Goal: Task Accomplishment & Management: Use online tool/utility

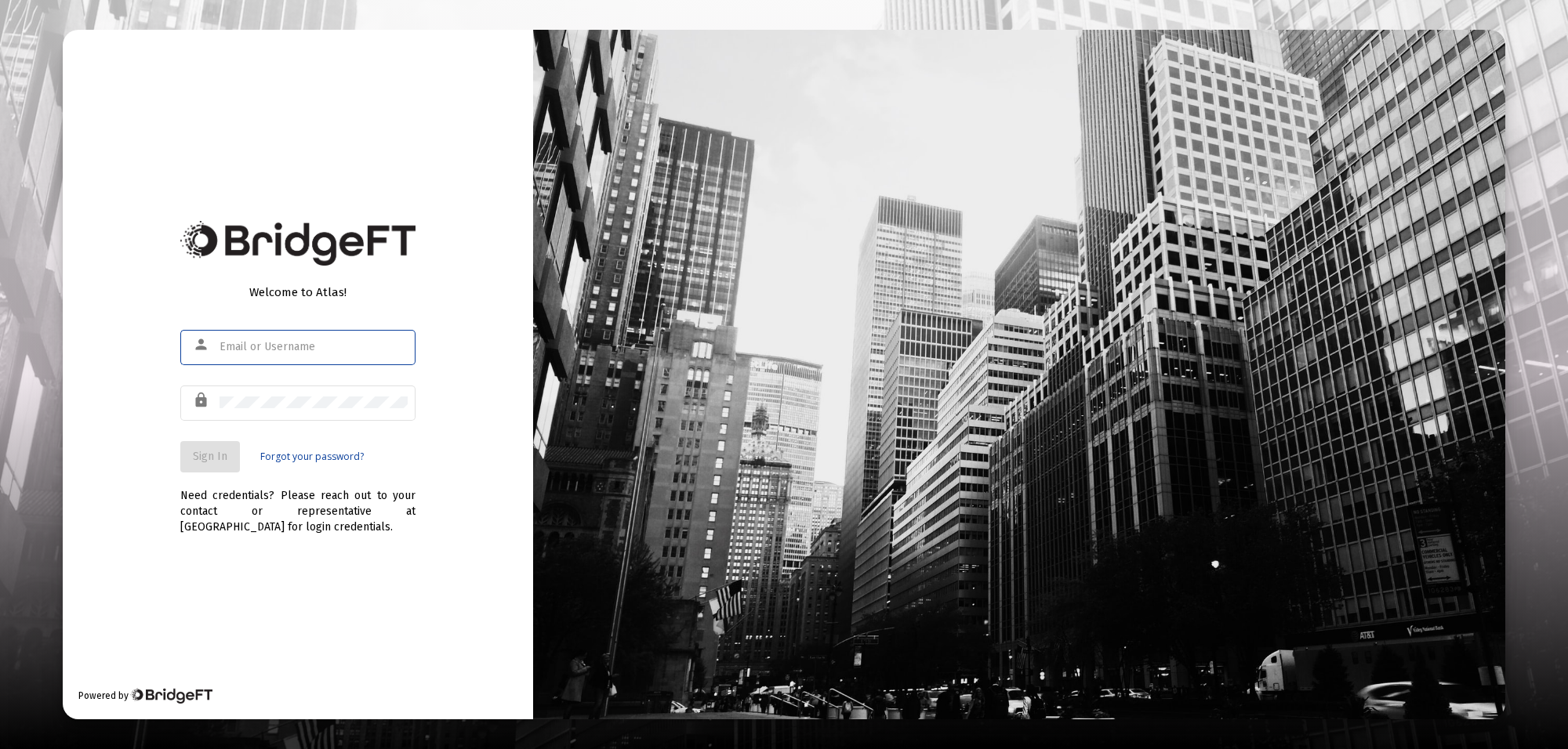
click at [294, 334] on div at bounding box center [313, 347] width 188 height 38
type input "[PERSON_NAME][EMAIL_ADDRESS][PERSON_NAME][DOMAIN_NAME]"
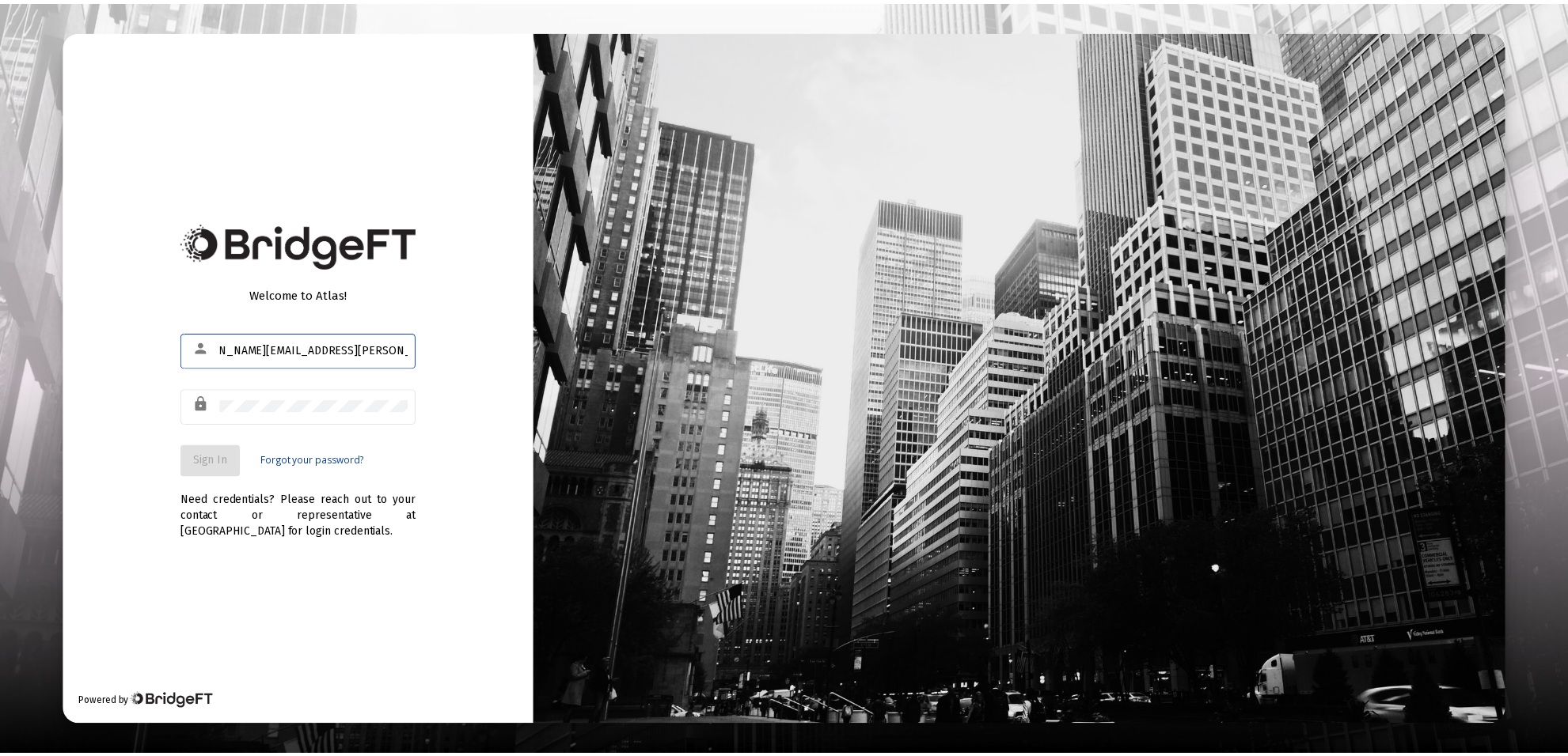
scroll to position [0, 0]
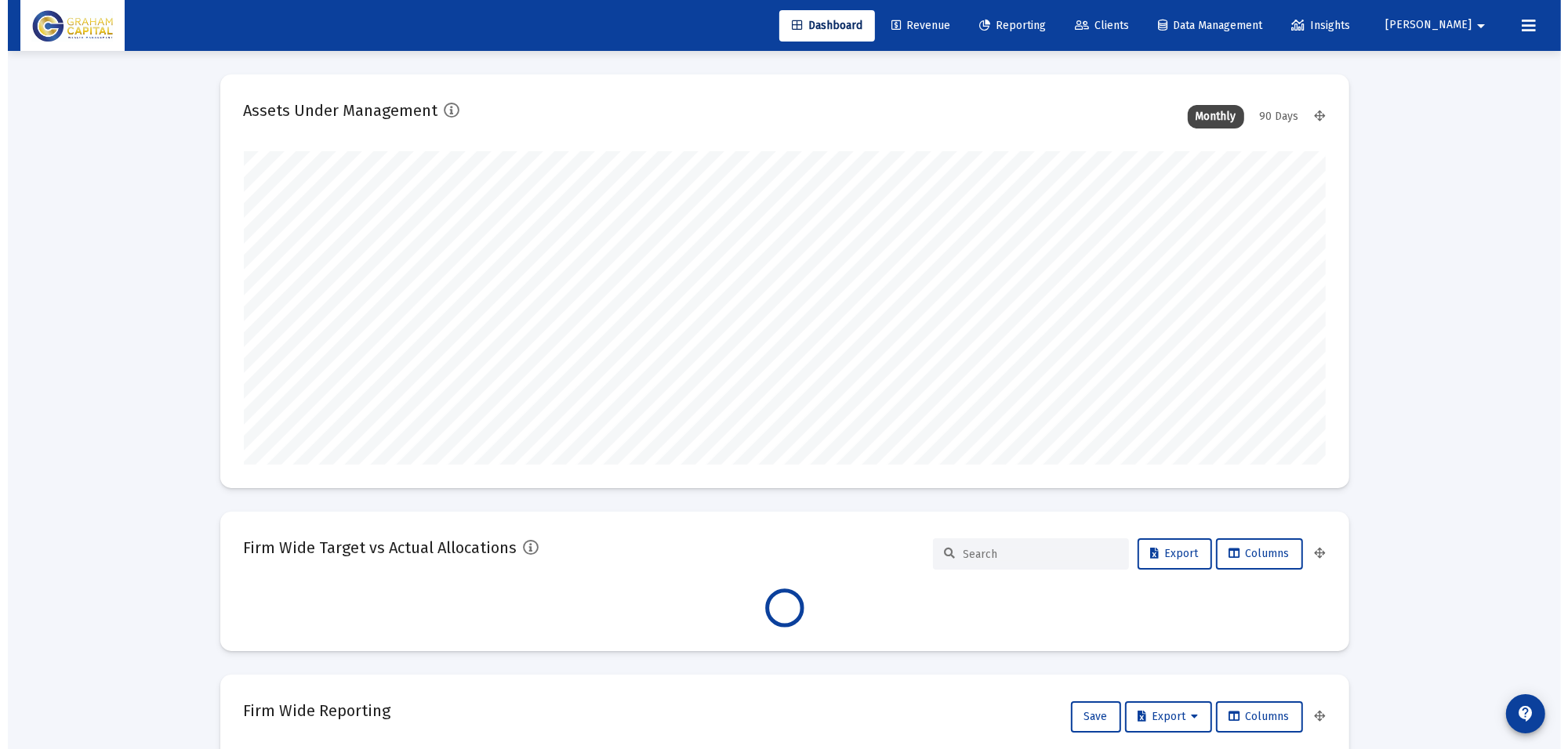
scroll to position [313, 583]
click at [1032, 15] on link "Reporting" at bounding box center [1005, 26] width 92 height 32
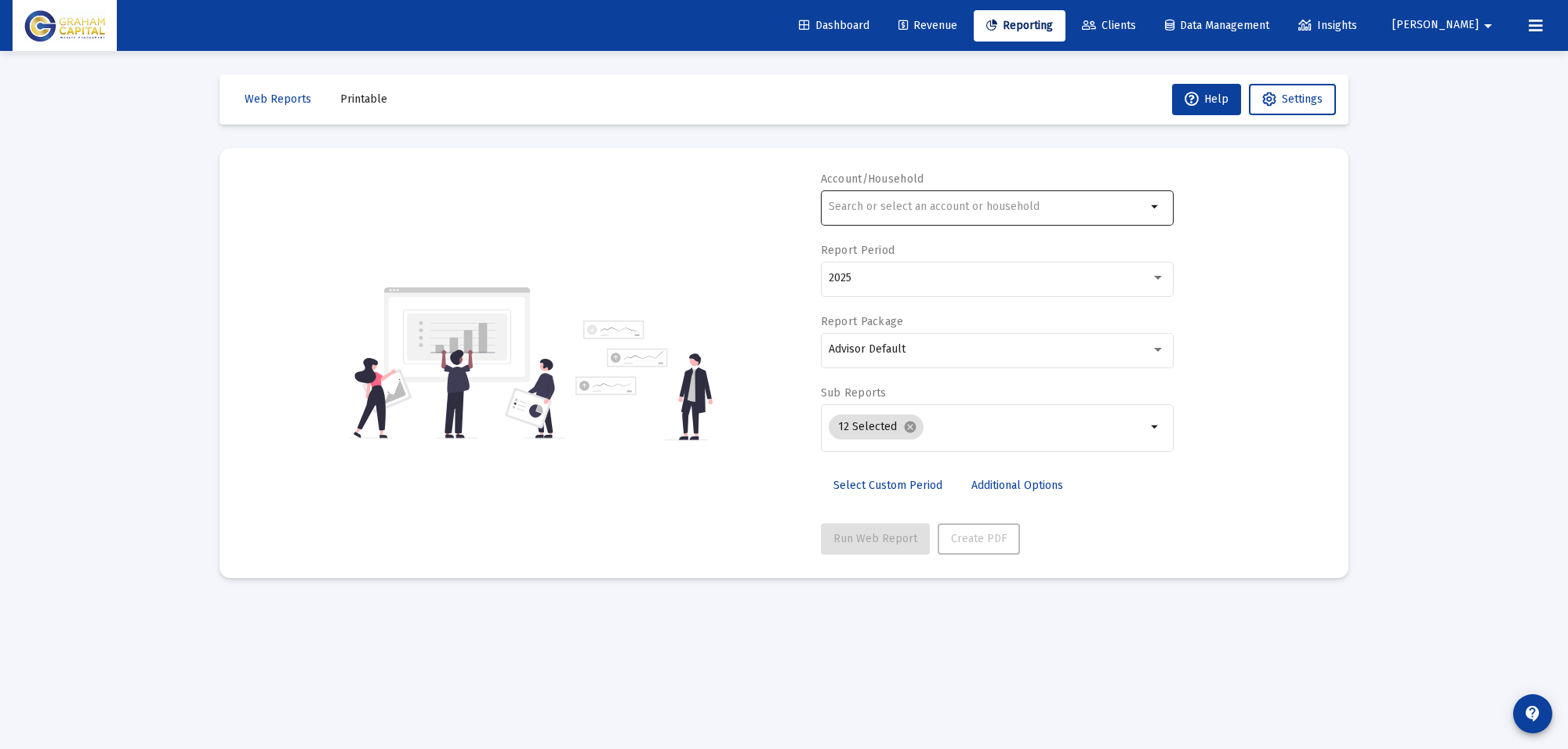
click at [890, 210] on input "text" at bounding box center [987, 206] width 317 height 12
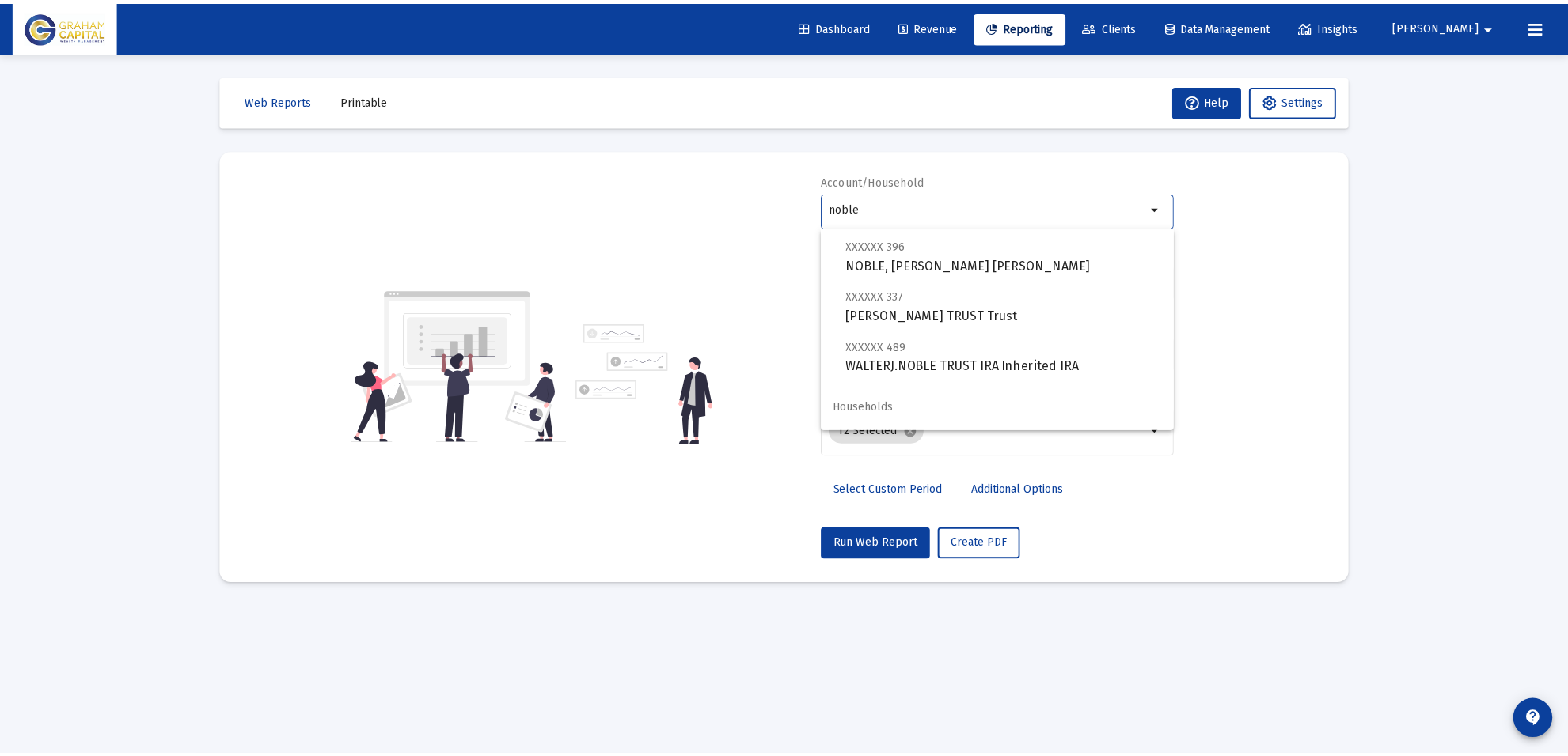
scroll to position [151, 0]
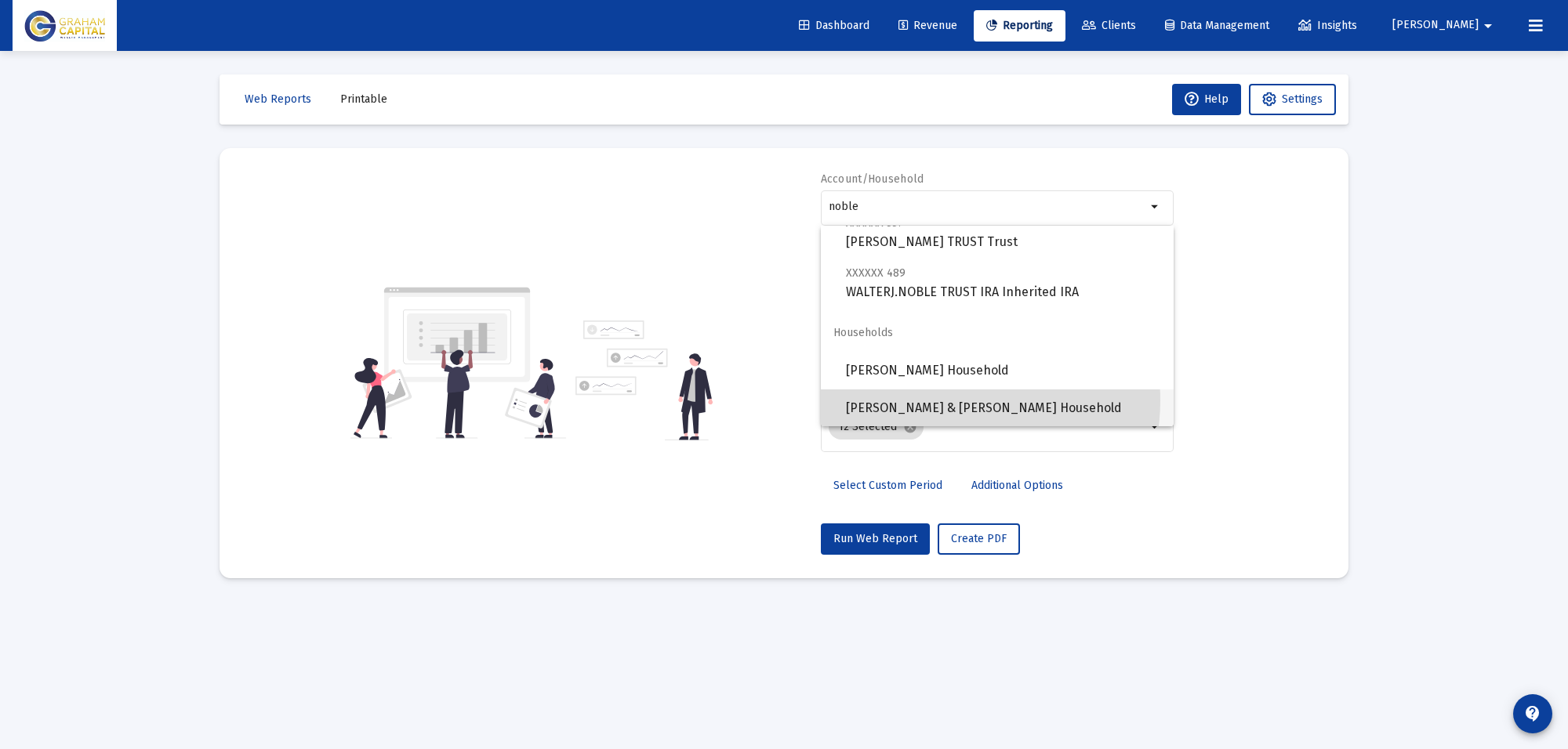
click at [947, 400] on span "[PERSON_NAME] & [PERSON_NAME] Household" at bounding box center [1003, 408] width 315 height 37
type input "[PERSON_NAME] & [PERSON_NAME] Household"
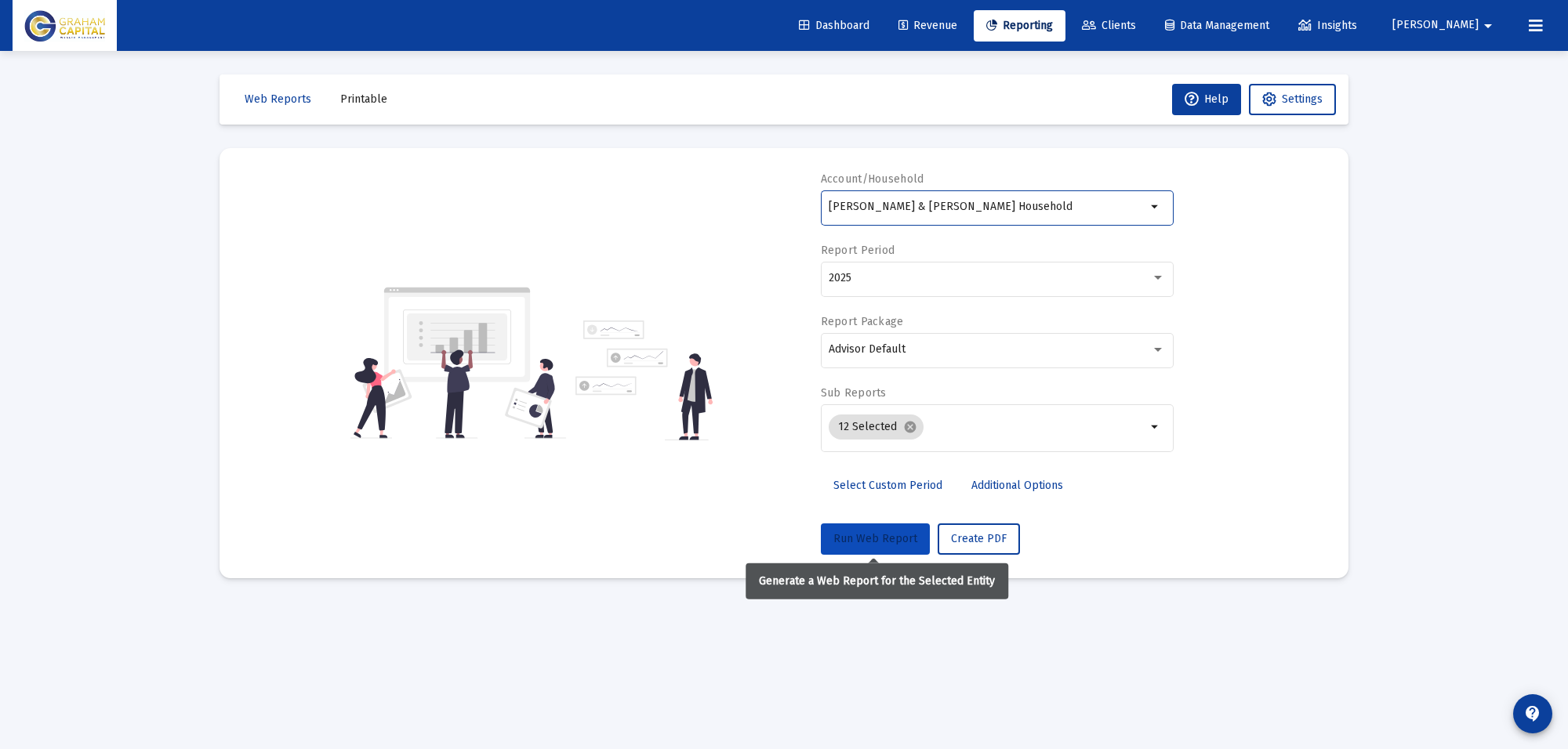
click at [881, 536] on span "Run Web Report" at bounding box center [876, 539] width 84 height 13
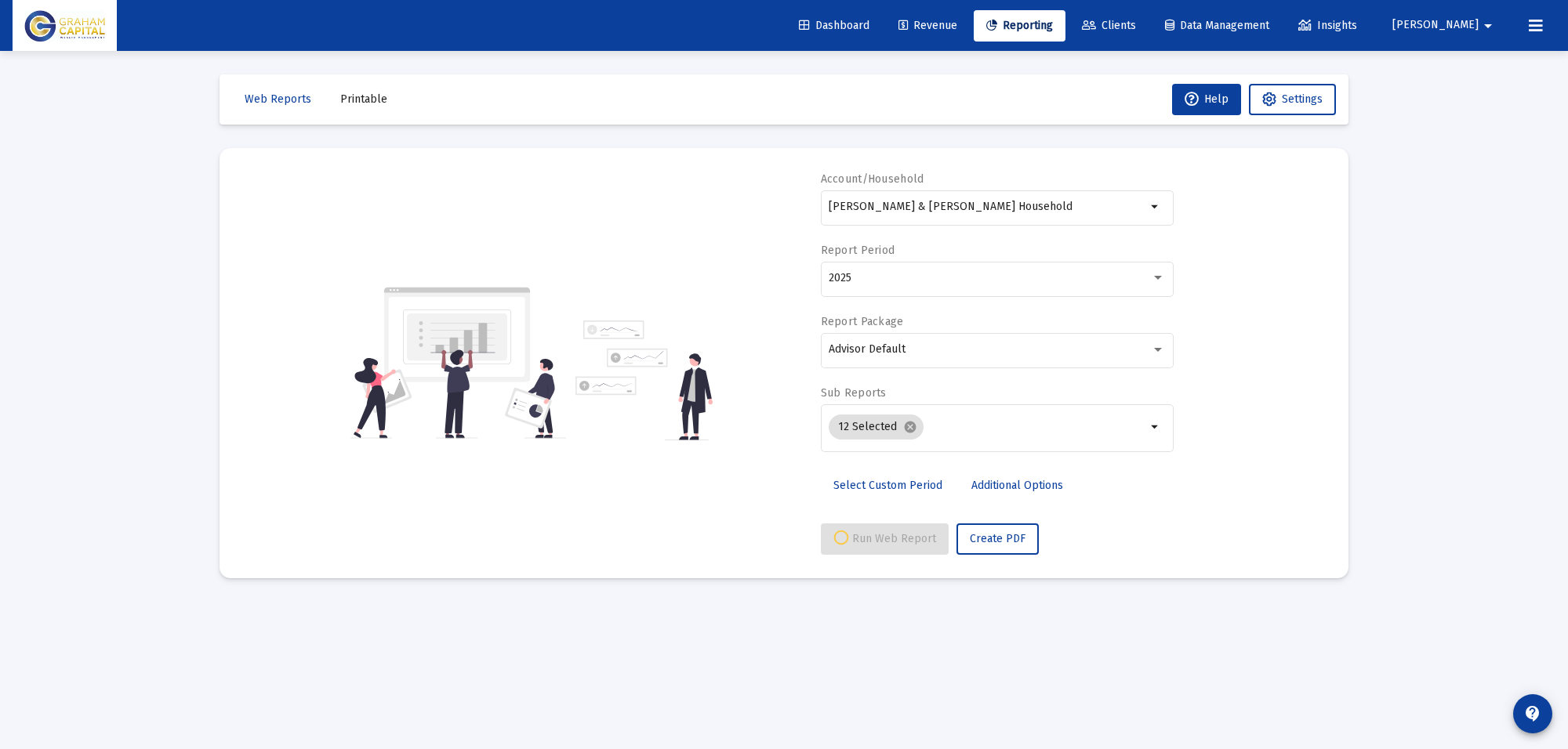
select select "View all"
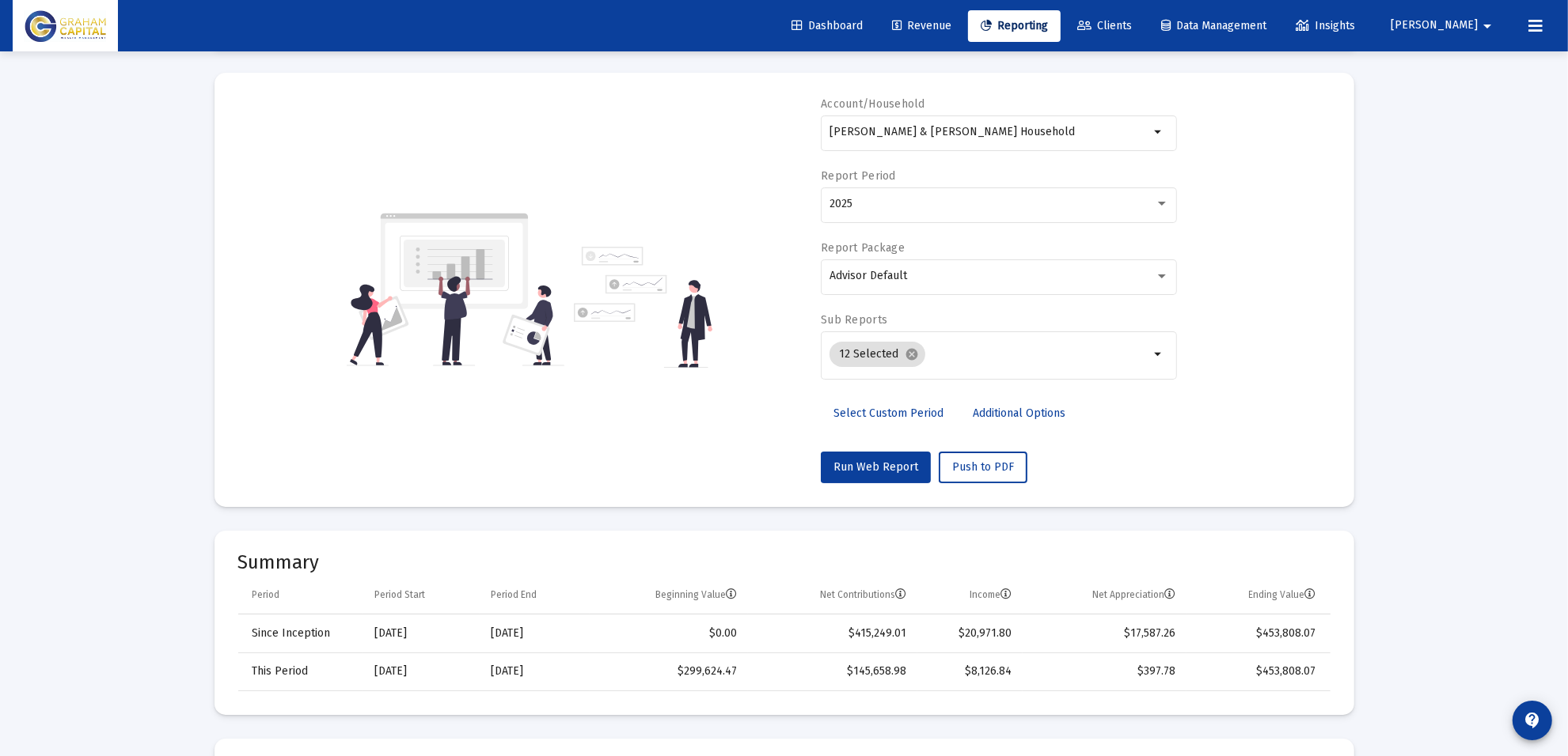
scroll to position [0, 0]
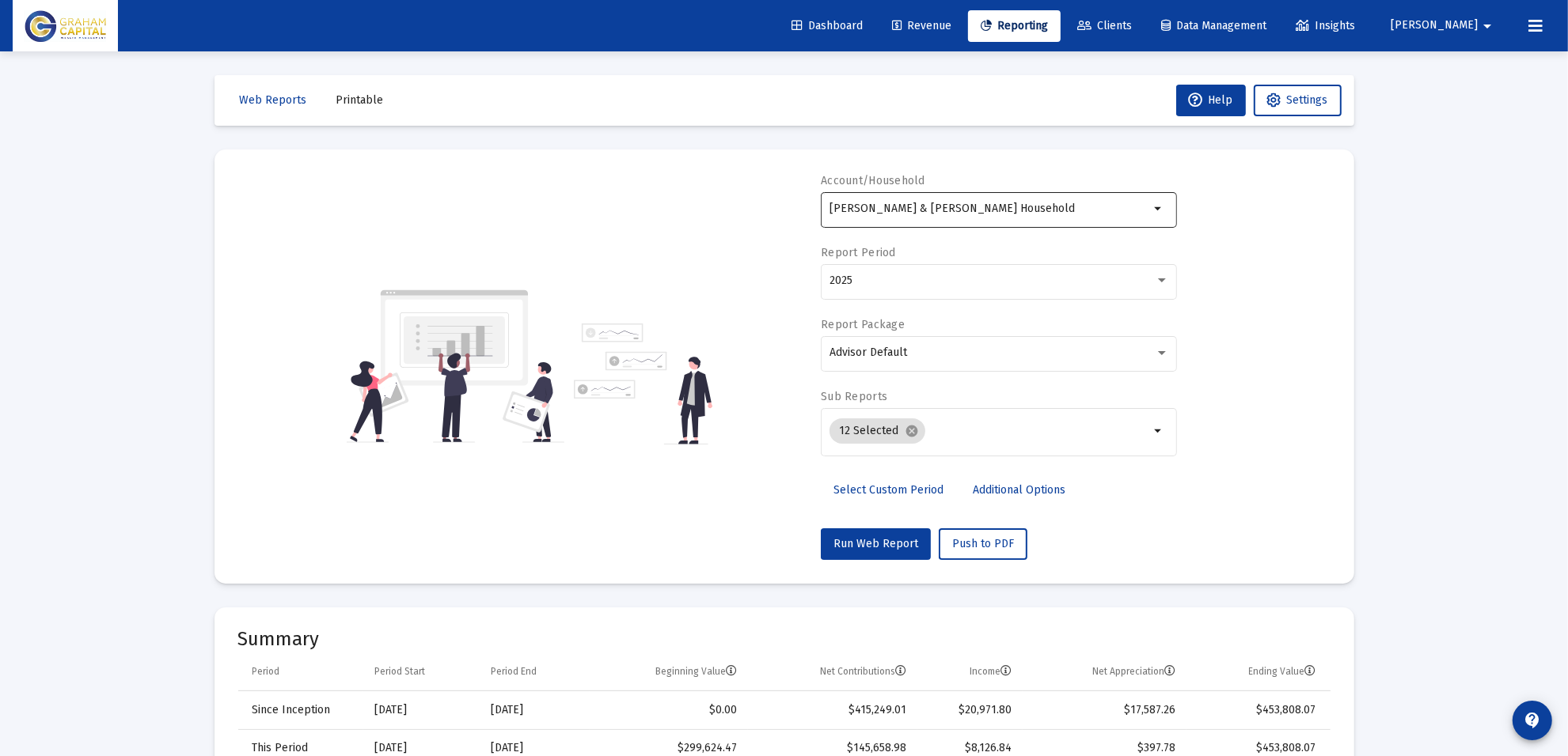
click at [929, 202] on div "[PERSON_NAME] & [PERSON_NAME] Household" at bounding box center [989, 209] width 320 height 39
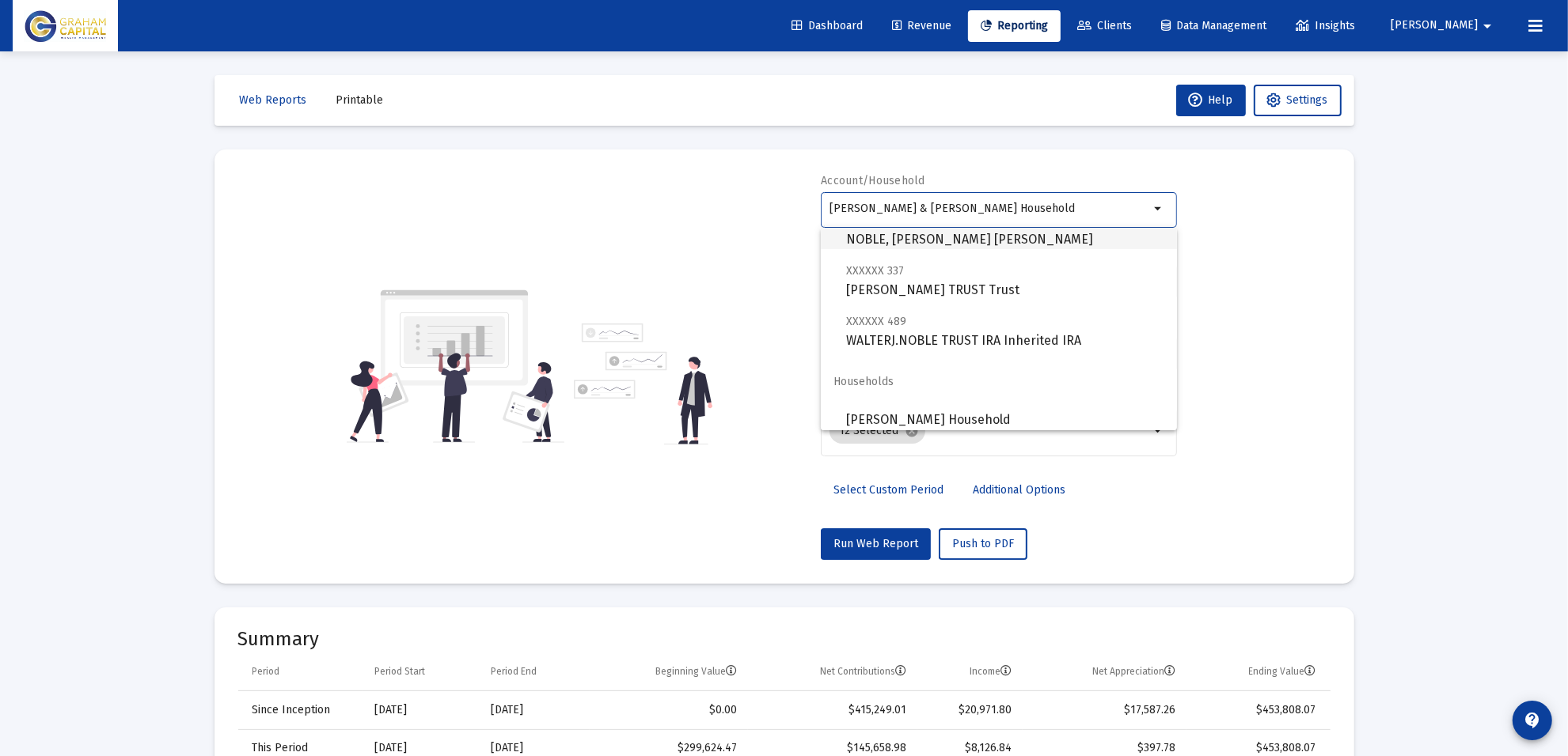
scroll to position [151, 0]
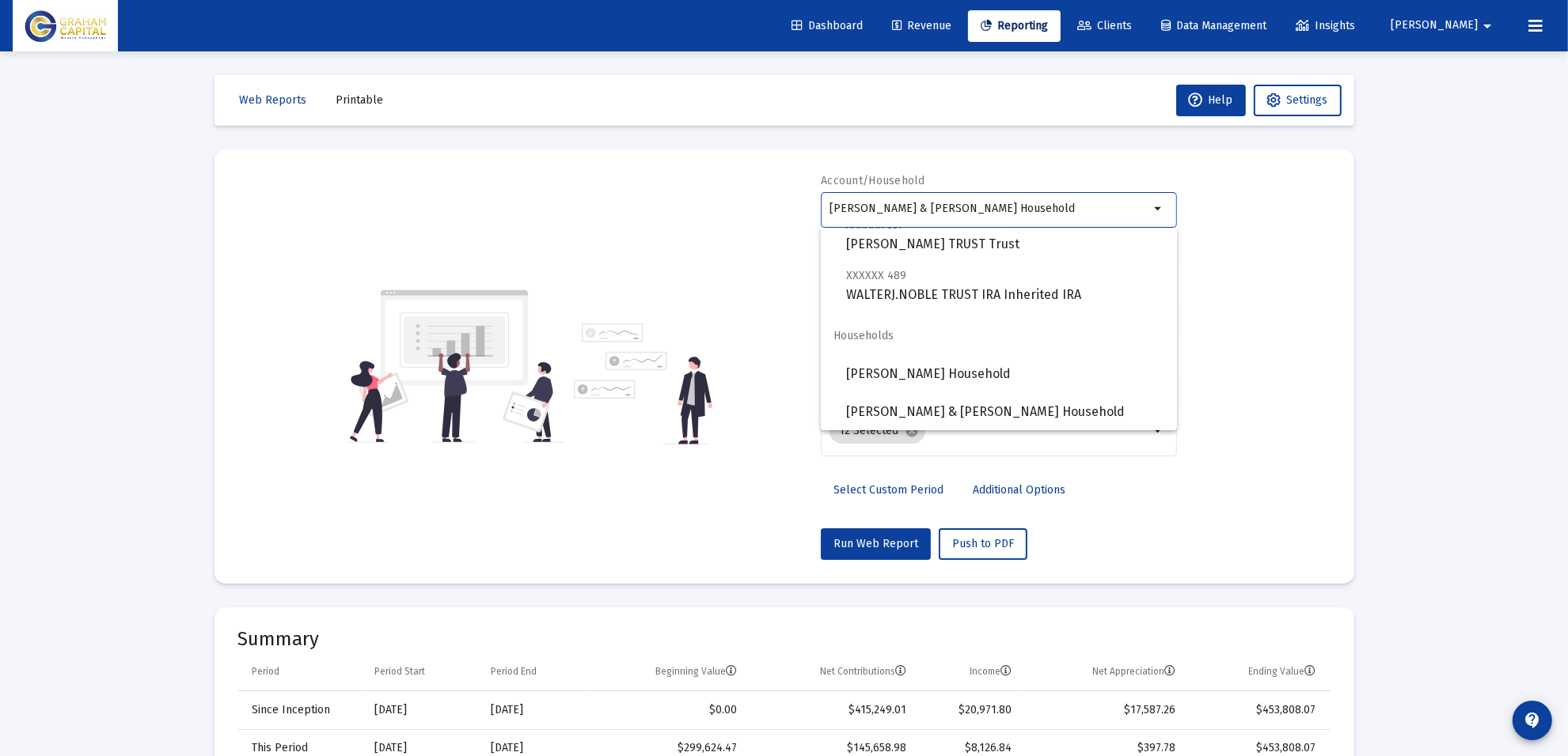
drag, startPoint x: 1047, startPoint y: 207, endPoint x: 550, endPoint y: 186, distance: 497.4
click at [550, 186] on div "Account/Household [PERSON_NAME] & [PERSON_NAME] Household arrow_drop_down Repor…" at bounding box center [784, 366] width 1092 height 387
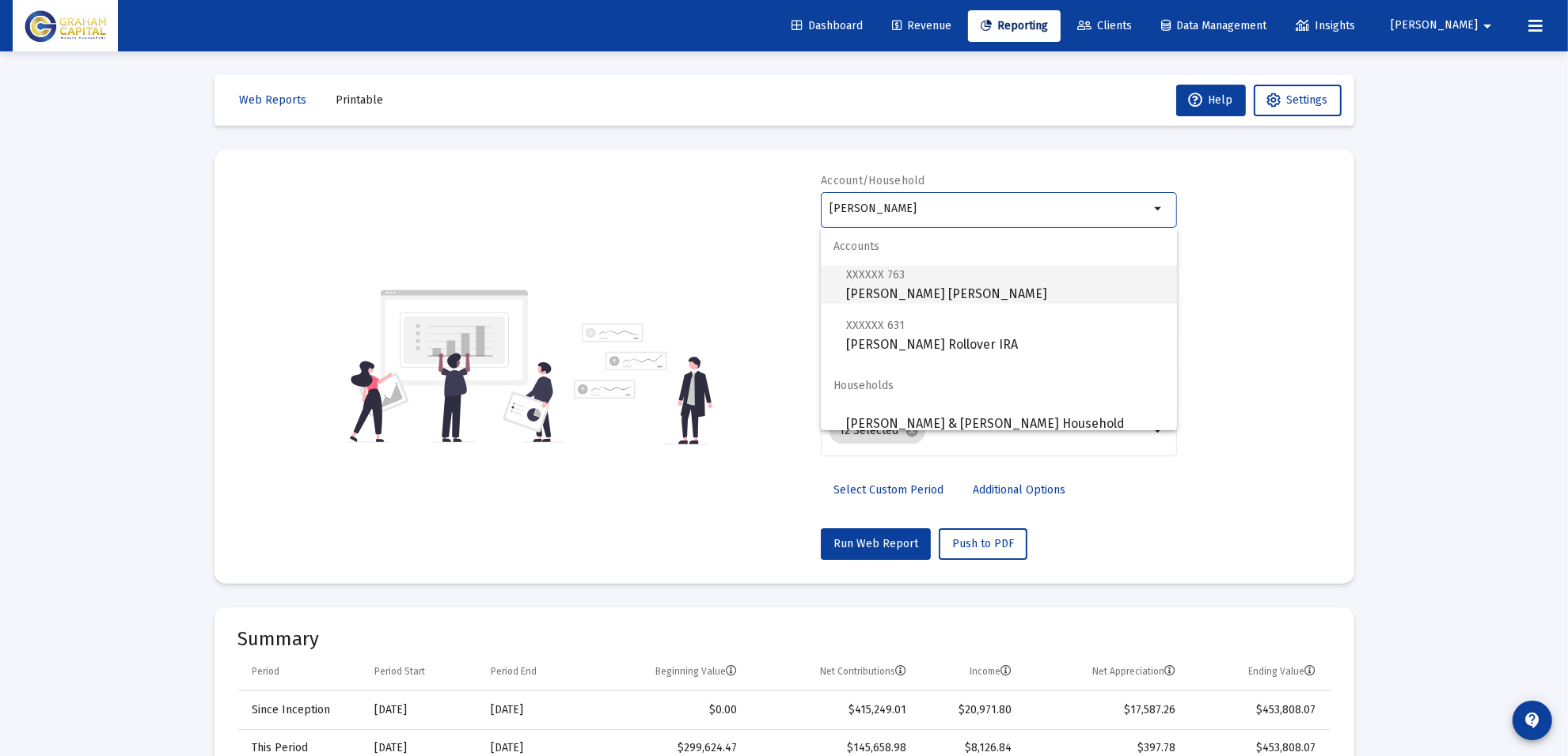
click at [947, 294] on span "XXXXXX 763 [PERSON_NAME] [PERSON_NAME]" at bounding box center [1005, 284] width 318 height 39
type input "[PERSON_NAME] [PERSON_NAME]"
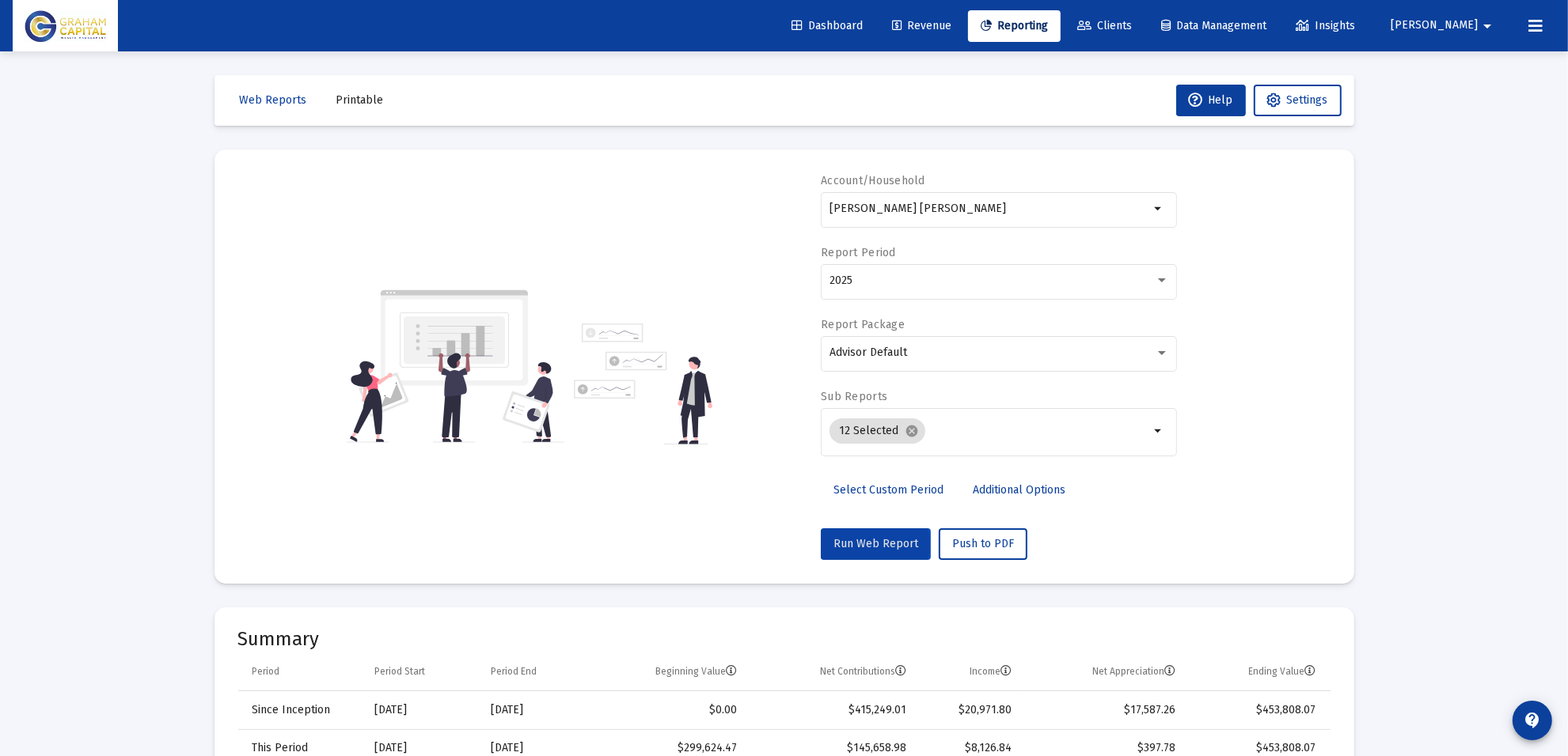
click at [873, 546] on span "Run Web Report" at bounding box center [875, 544] width 85 height 14
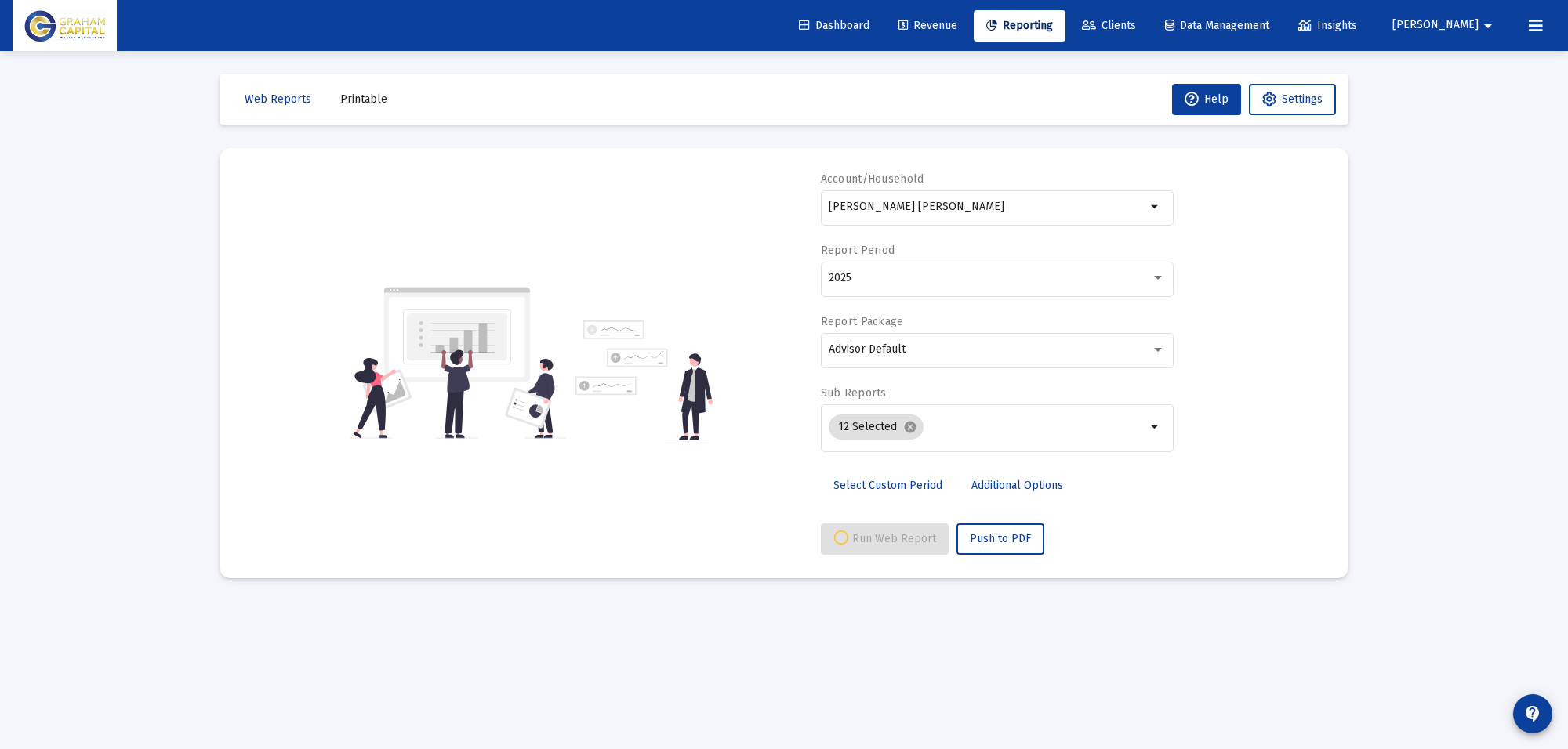
select select "View all"
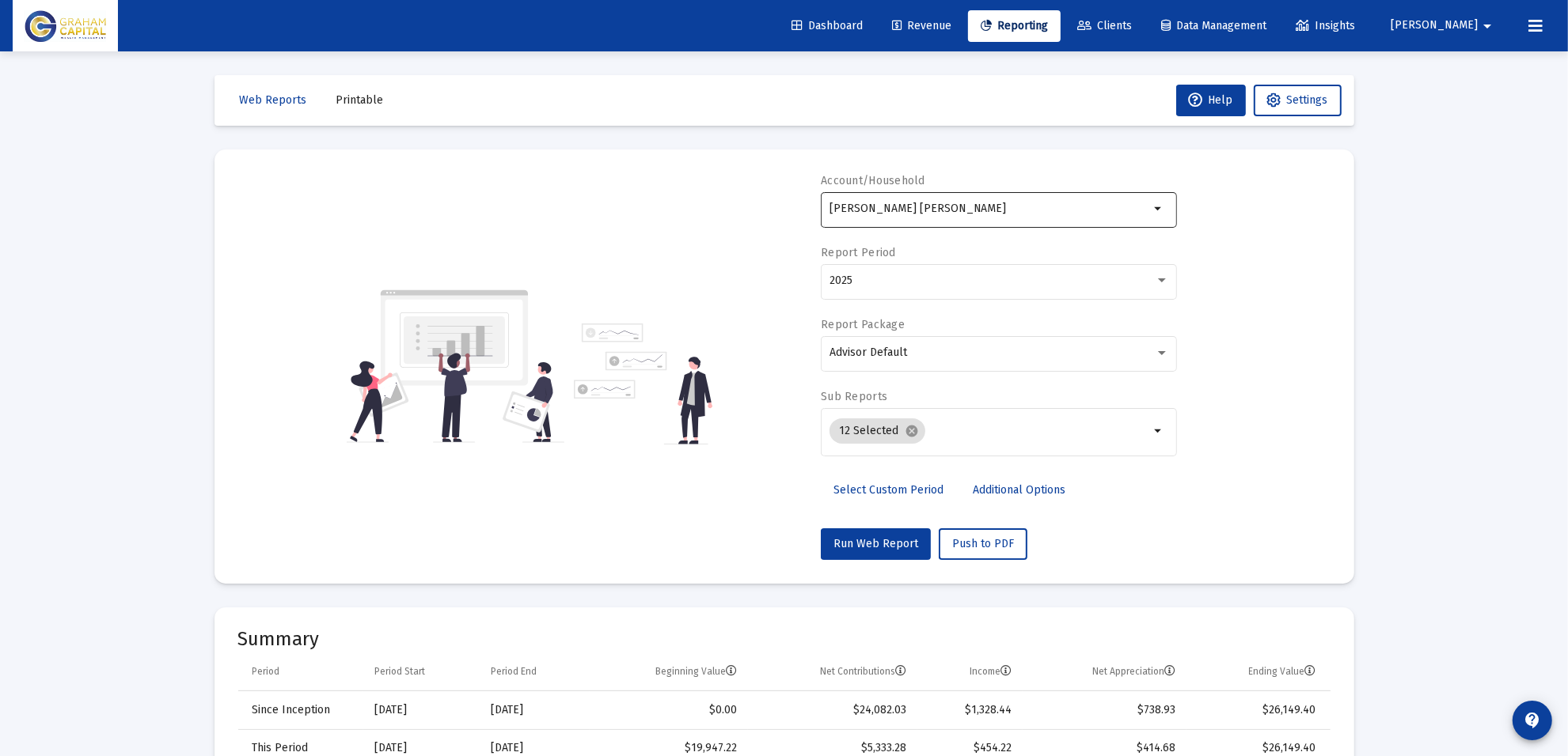
click at [1055, 208] on input "[PERSON_NAME] [PERSON_NAME]" at bounding box center [989, 208] width 320 height 13
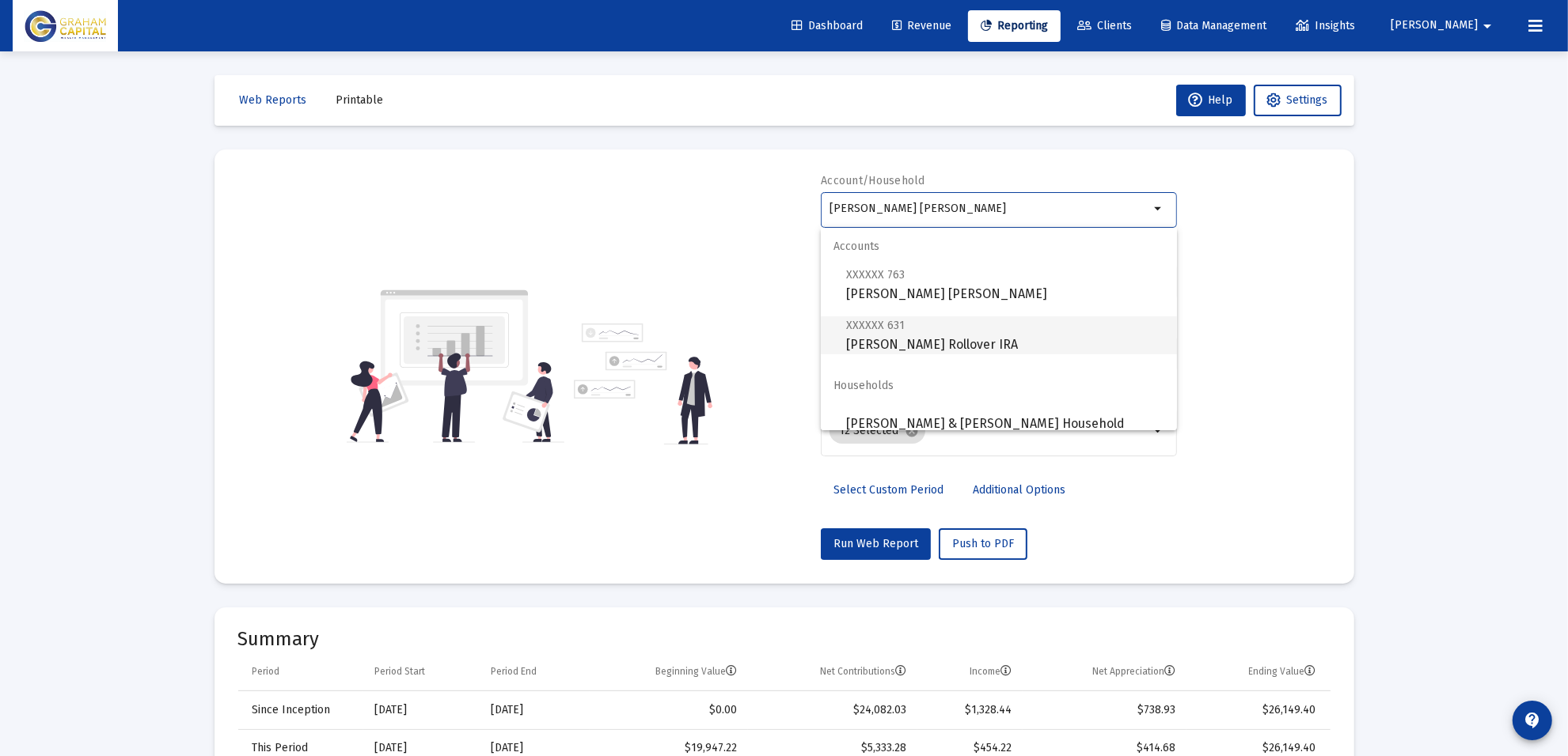
click at [991, 340] on span "XXXXXX 631 [PERSON_NAME] Rollover IRA" at bounding box center [1005, 334] width 318 height 39
type input "[PERSON_NAME] Rollover IRA"
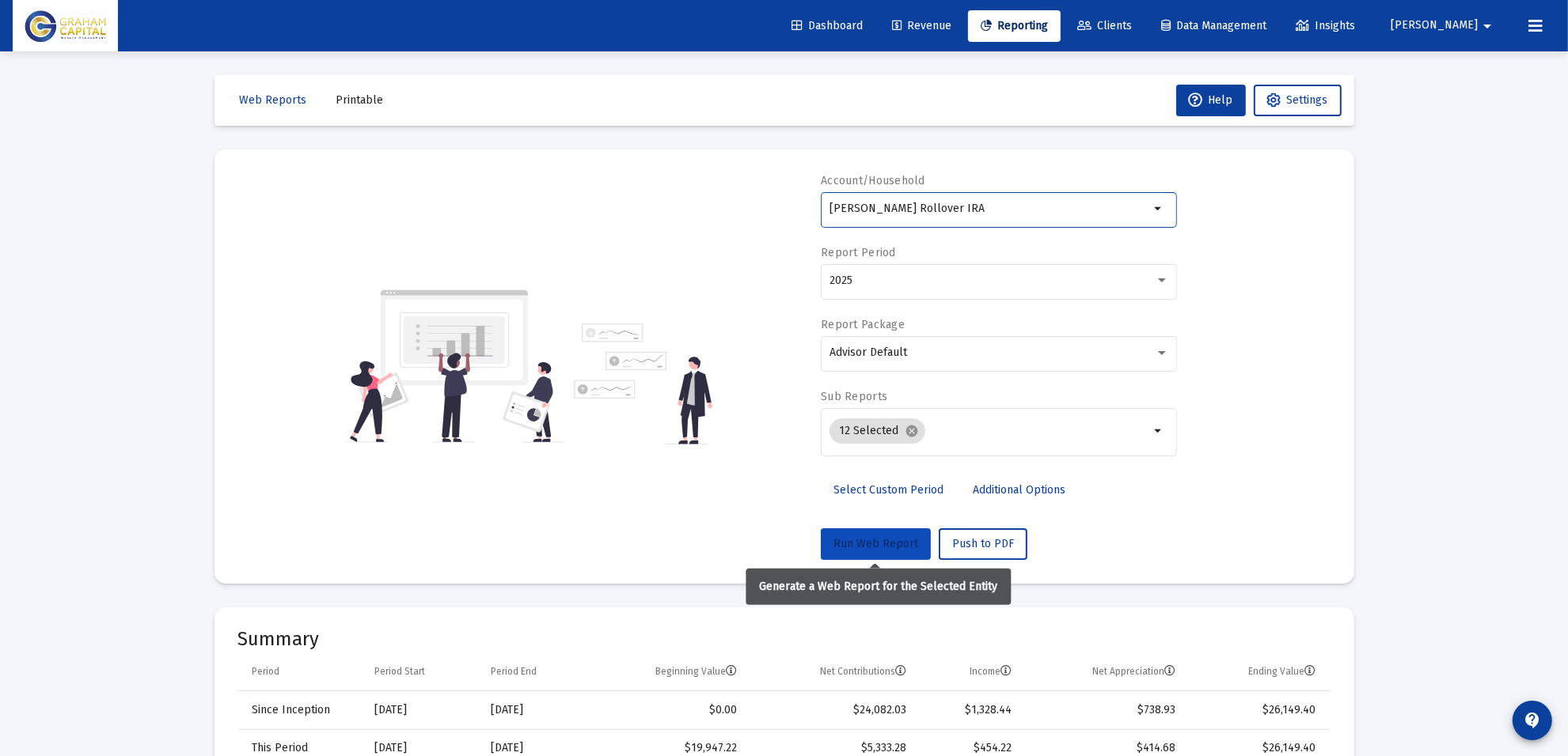
click at [891, 533] on button "Run Web Report" at bounding box center [875, 544] width 110 height 32
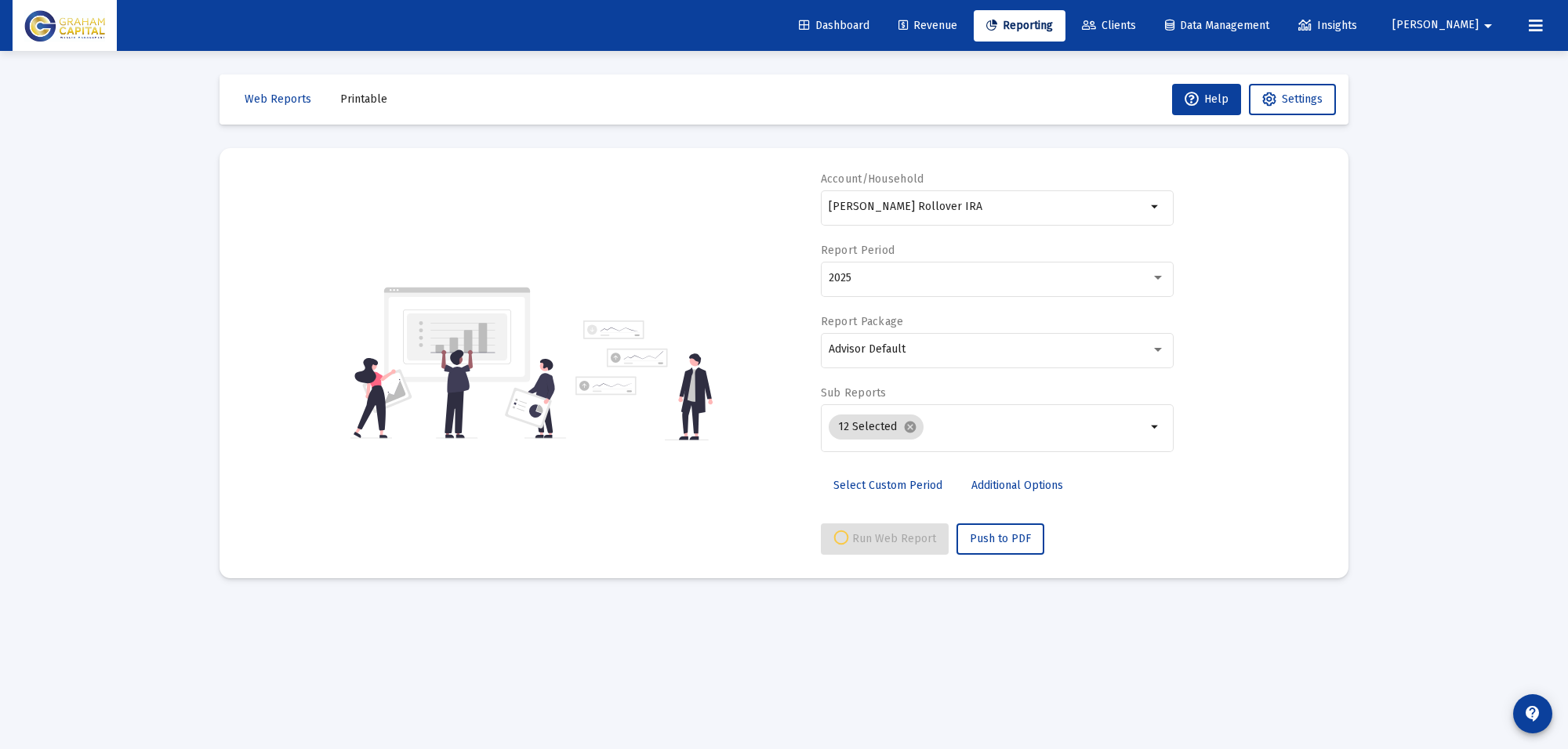
select select "View all"
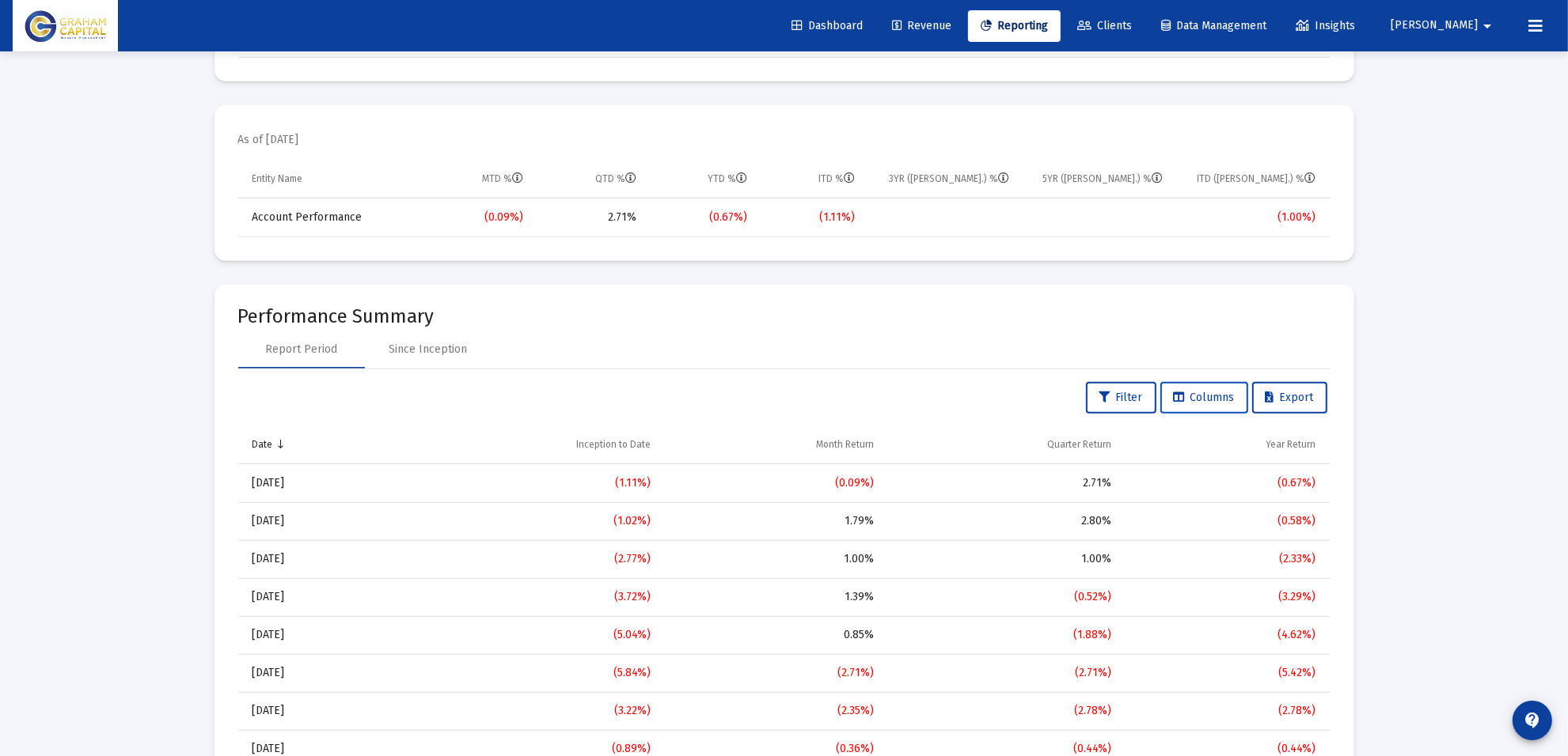
scroll to position [692, 0]
